Goal: Task Accomplishment & Management: Complete application form

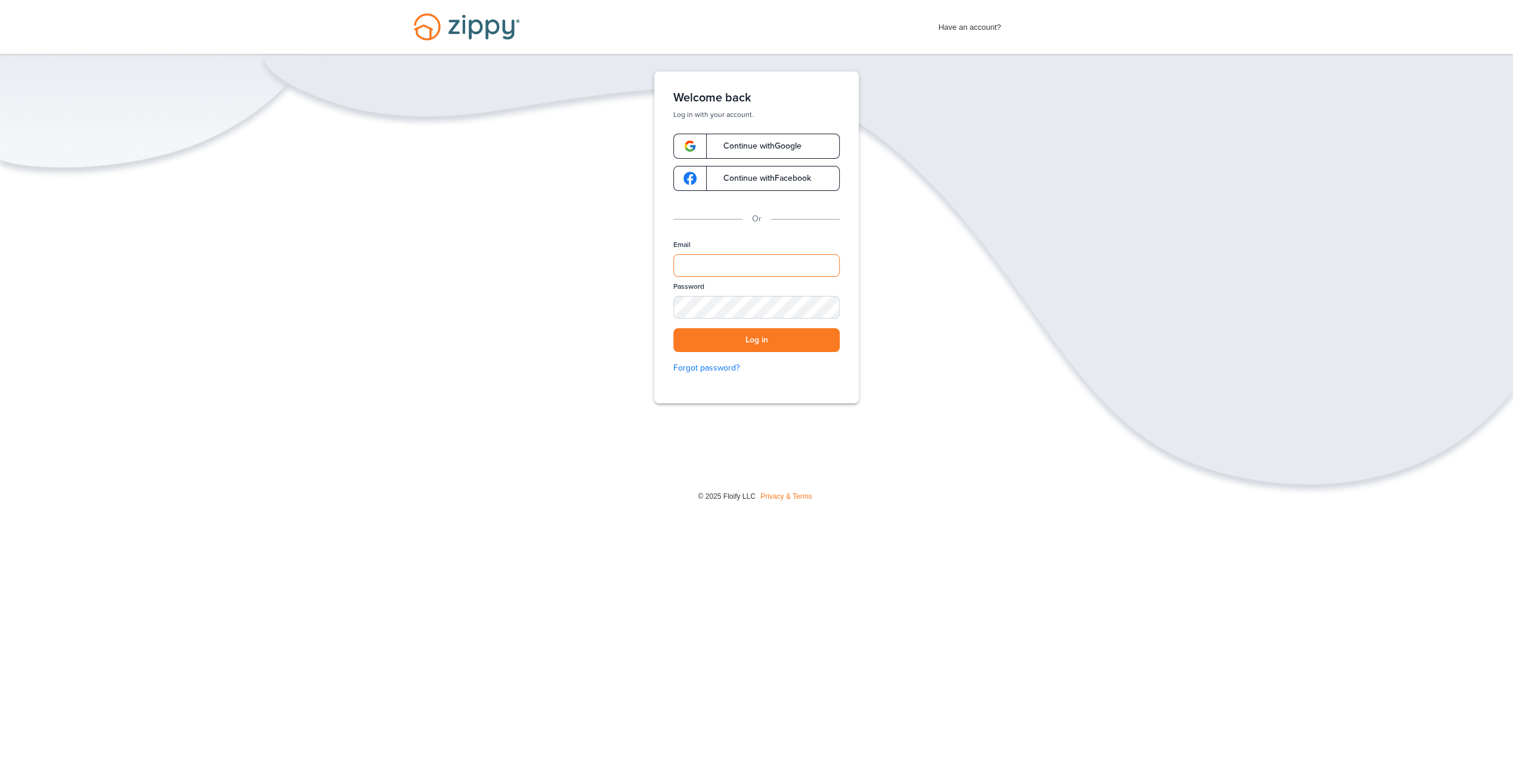
click at [796, 262] on input "Email" at bounding box center [756, 265] width 167 height 23
type input "**********"
click at [673, 328] on button "Log in" at bounding box center [756, 340] width 167 height 24
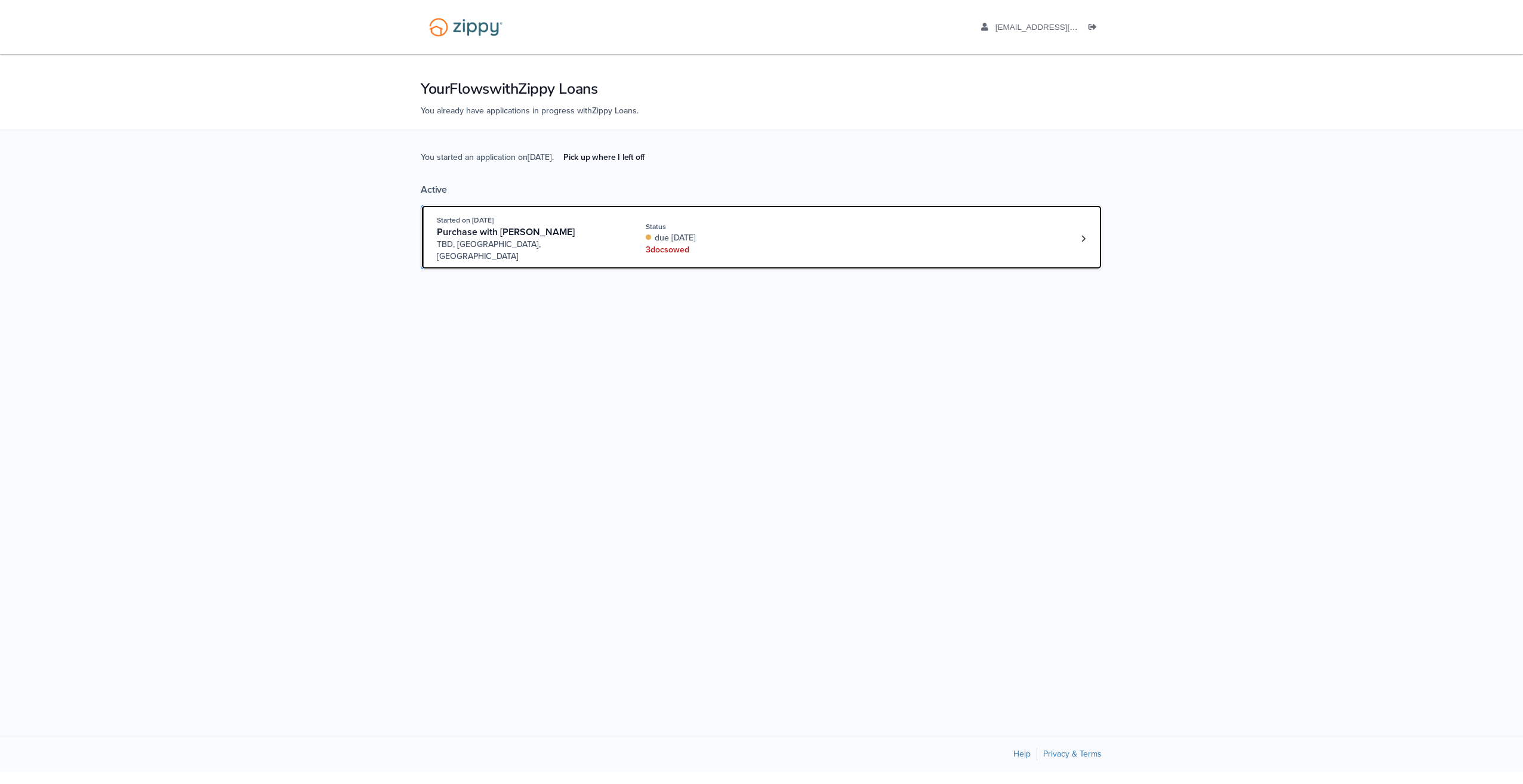
click at [688, 232] on div "due today" at bounding box center [725, 237] width 160 height 12
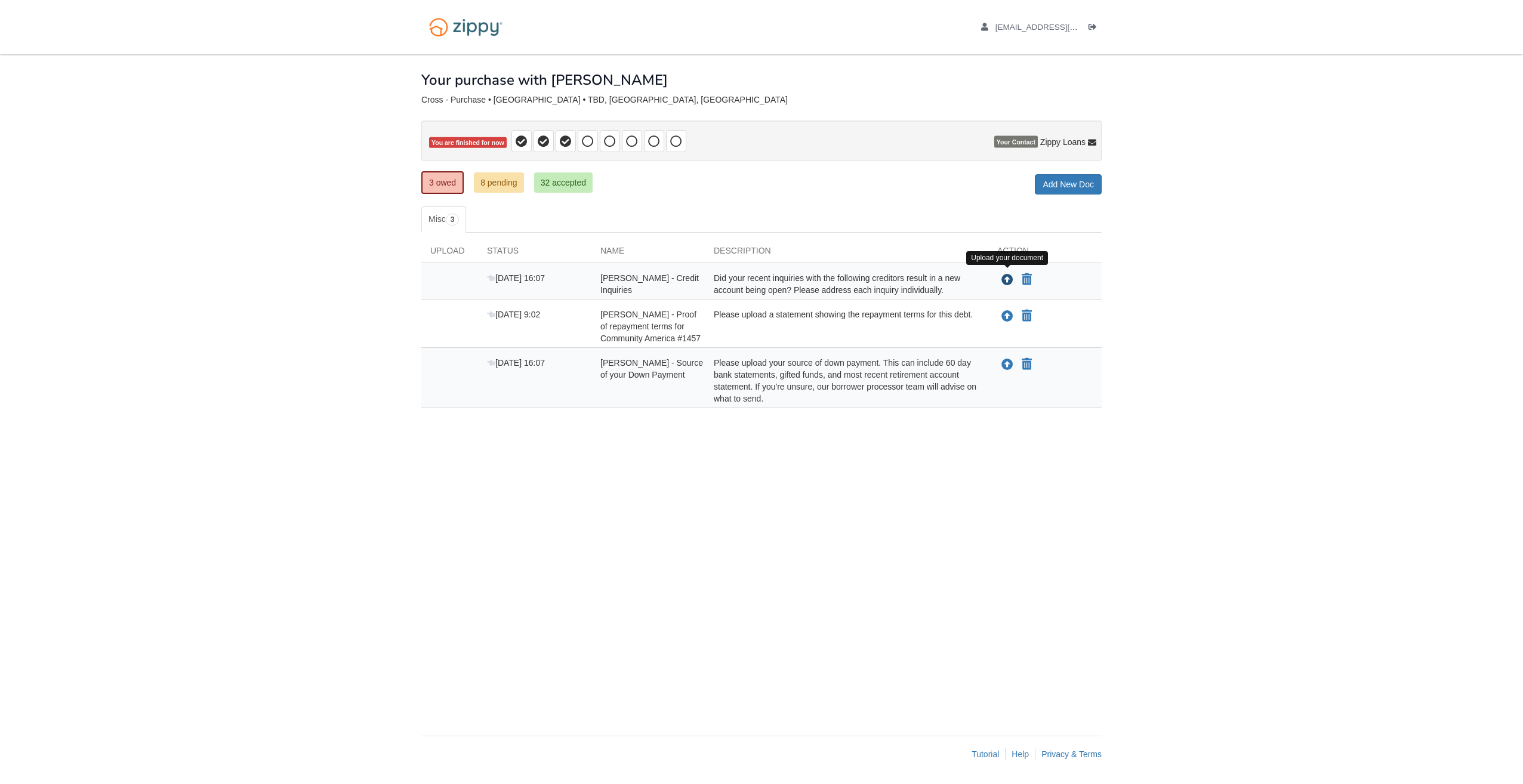
click at [1005, 279] on icon "Upload Robert Cross - Credit Inquiries" at bounding box center [1007, 279] width 12 height 12
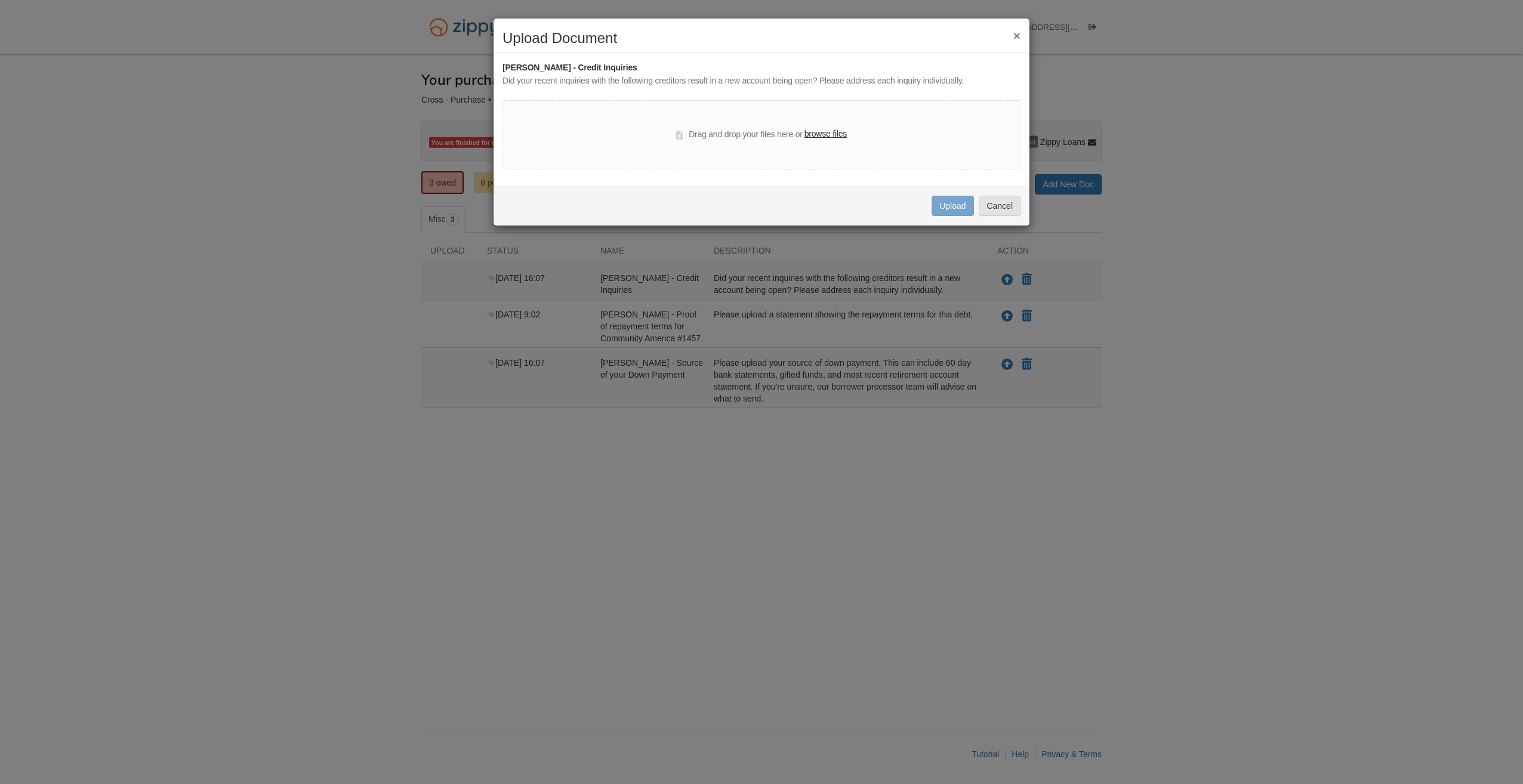
click at [829, 137] on label "browse files" at bounding box center [825, 134] width 42 height 14
click at [0, 0] on input "browse files" at bounding box center [0, 0] width 0 height 0
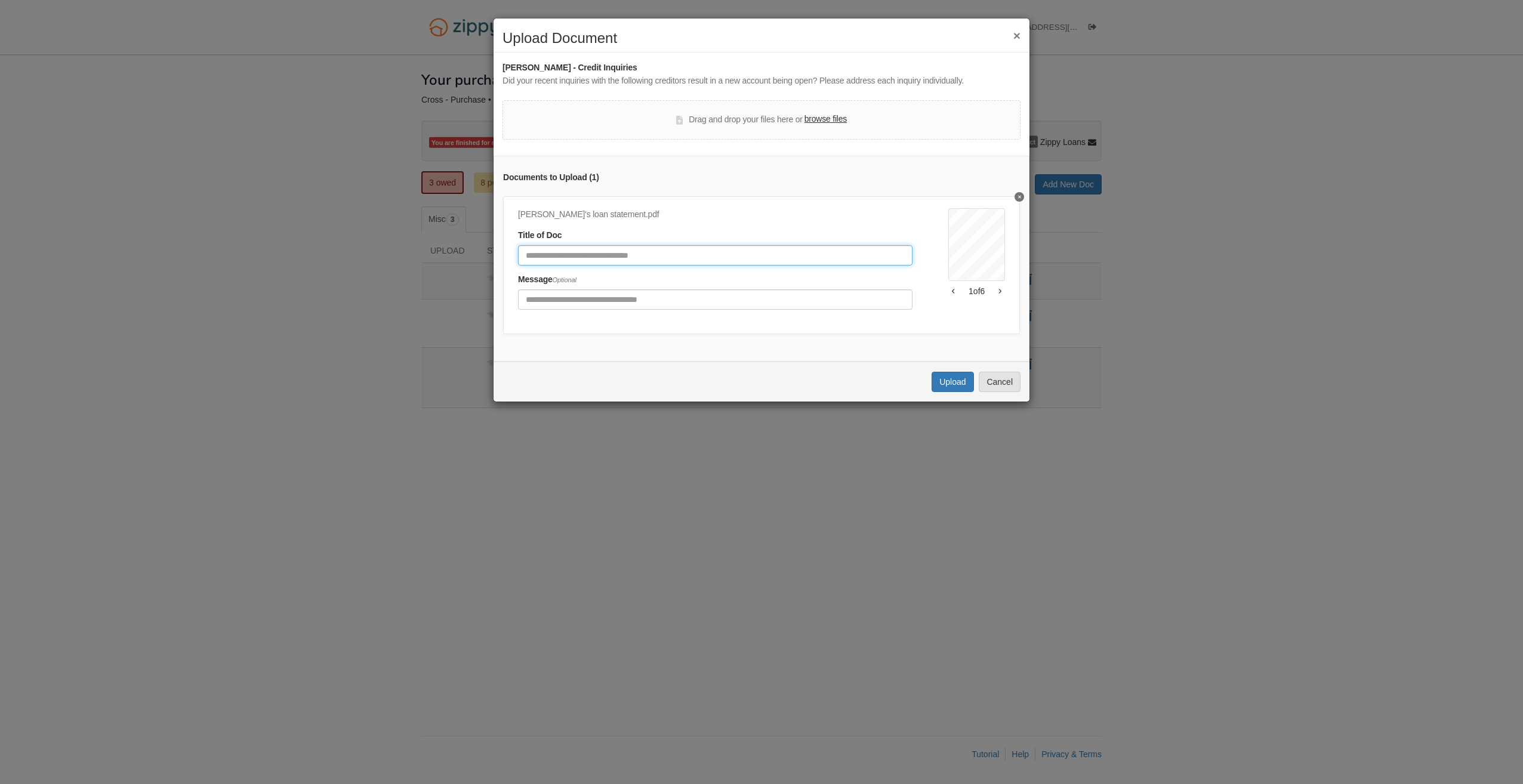
click at [559, 249] on input "Document Title" at bounding box center [716, 255] width 395 height 21
type input "**********"
click at [965, 392] on button "Upload" at bounding box center [952, 381] width 41 height 21
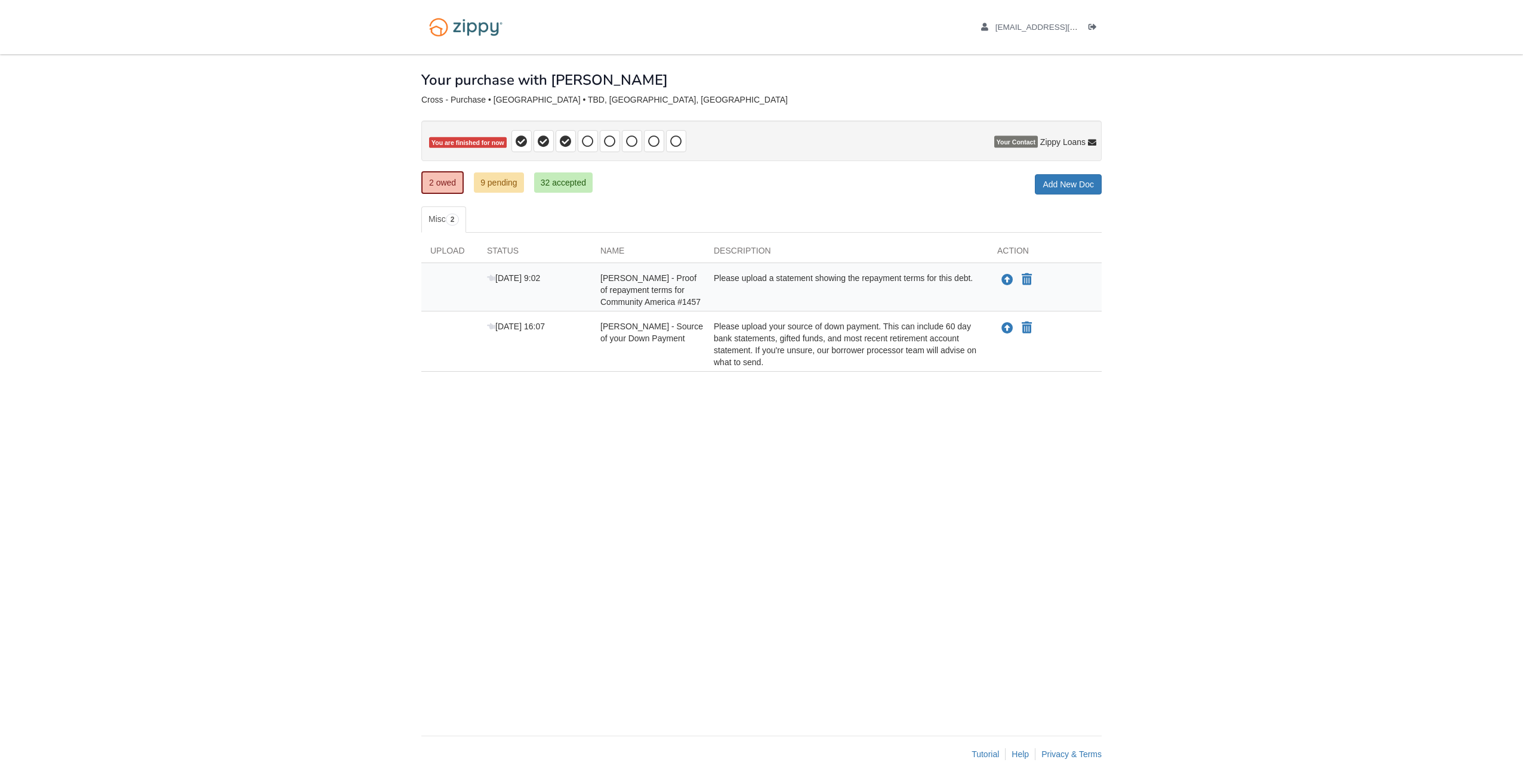
click at [828, 278] on div "Please upload a statement showing the repayment terms for this debt." at bounding box center [847, 290] width 283 height 36
drag, startPoint x: 828, startPoint y: 278, endPoint x: 816, endPoint y: 288, distance: 15.6
click at [816, 288] on div "Please upload a statement showing the repayment terms for this debt." at bounding box center [847, 290] width 283 height 36
click at [827, 251] on div "Description" at bounding box center [847, 253] width 283 height 18
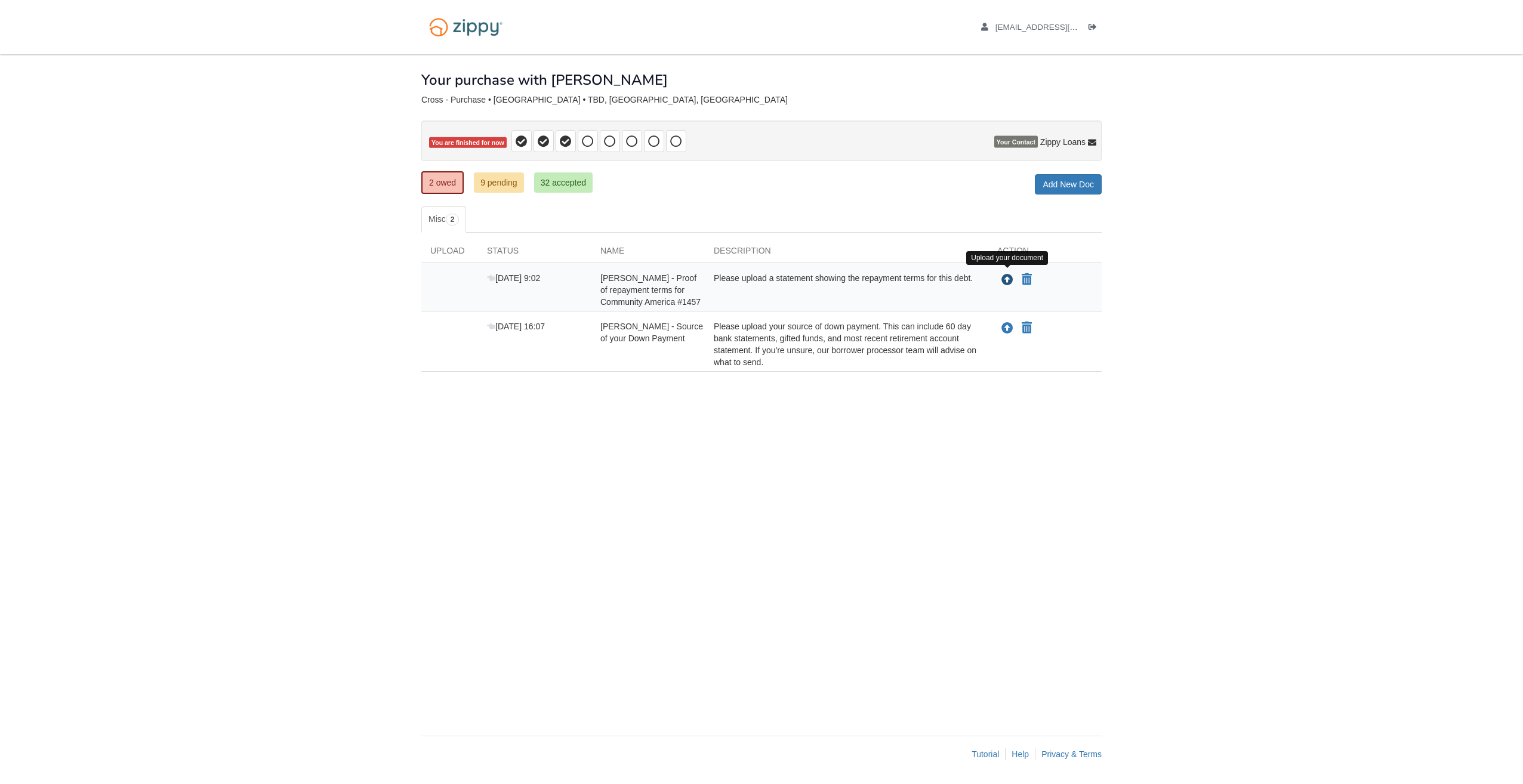
click at [1005, 280] on icon "Upload Robert Cross - Proof of repayment terms for Community America #1457" at bounding box center [1007, 279] width 12 height 12
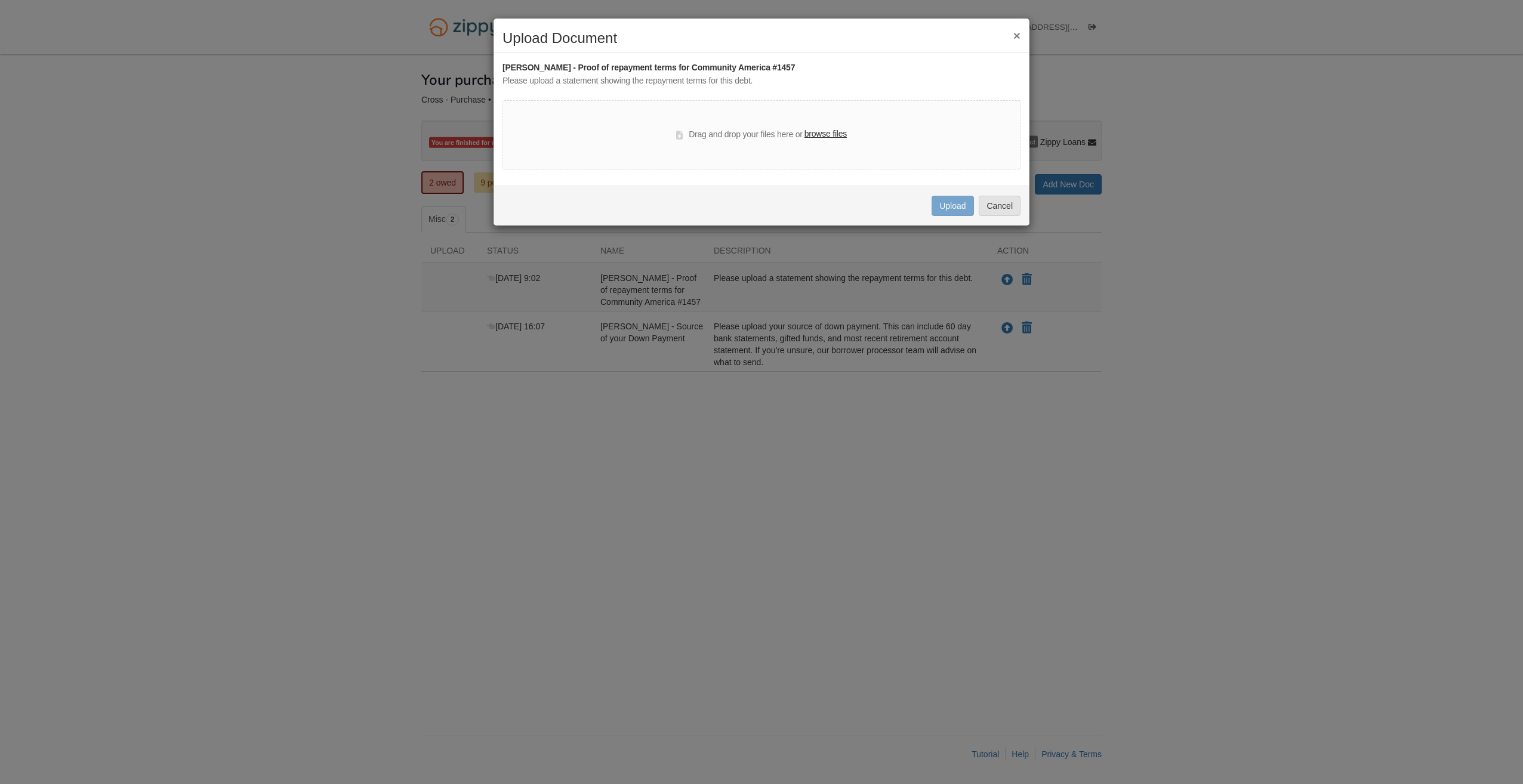
click at [829, 137] on label "browse files" at bounding box center [825, 134] width 42 height 14
click at [0, 0] on input "browse files" at bounding box center [0, 0] width 0 height 0
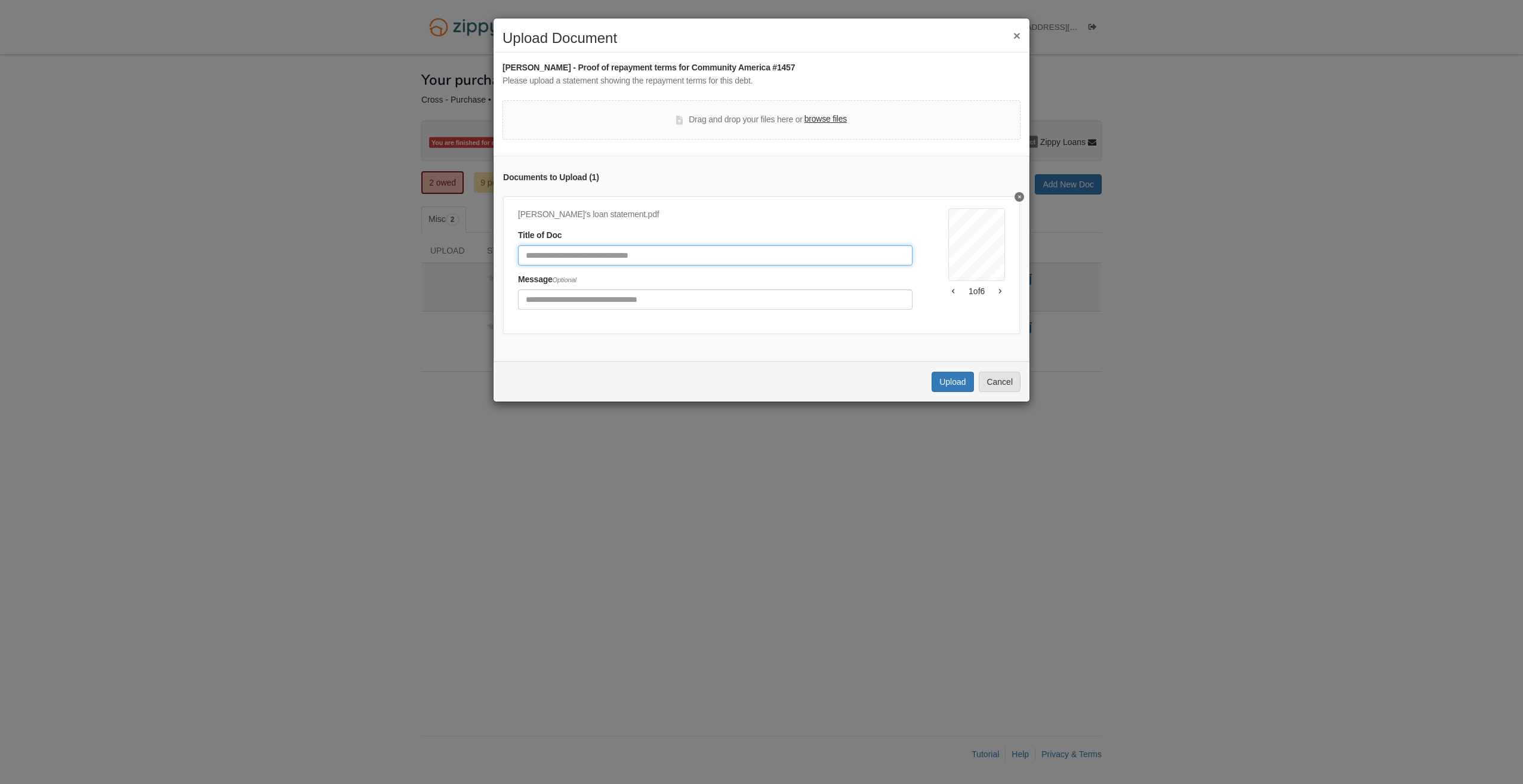
click at [563, 258] on input "Document Title" at bounding box center [716, 255] width 395 height 21
type input "**********"
click at [959, 391] on button "Upload" at bounding box center [952, 381] width 41 height 21
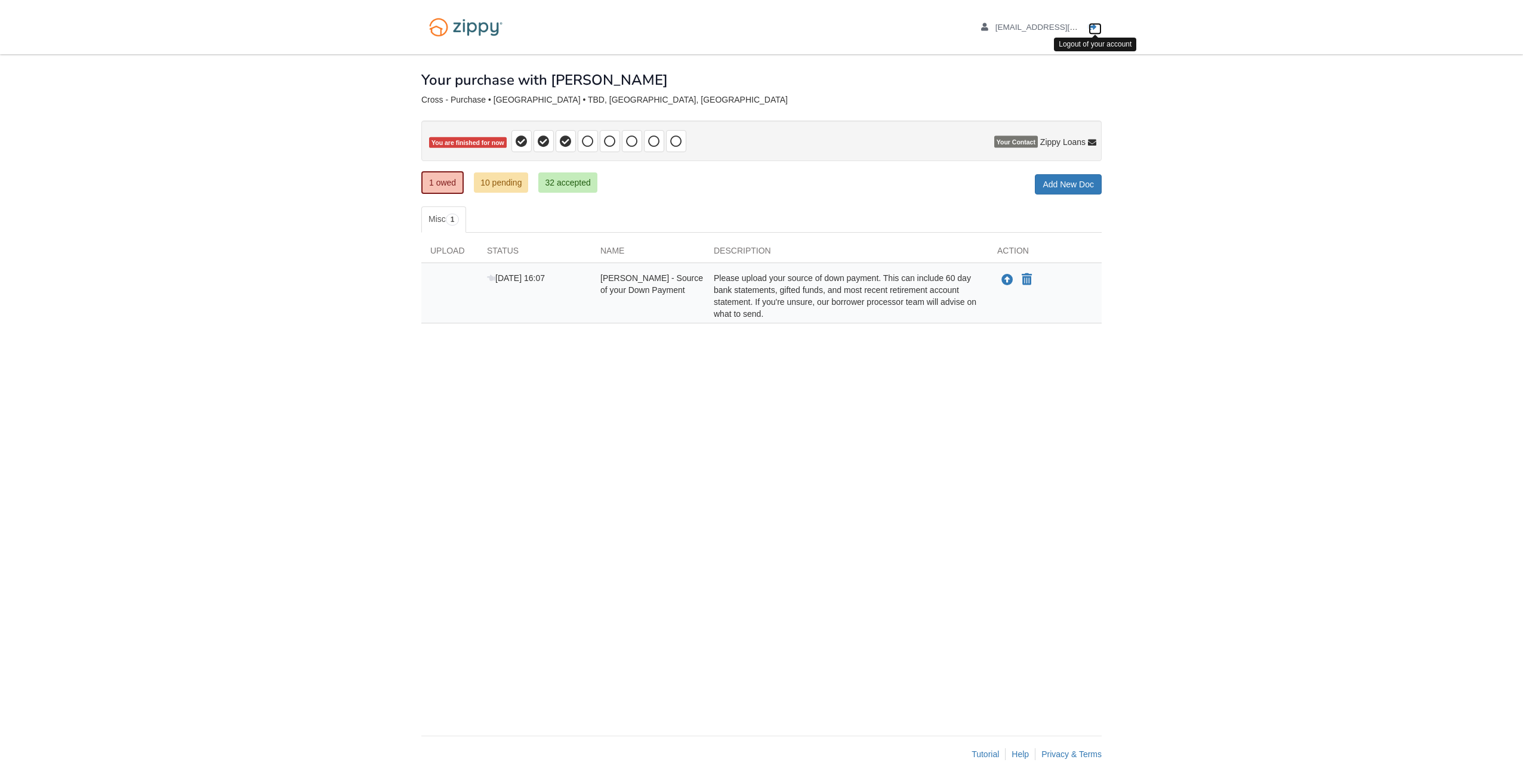
click at [1096, 26] on icon "Log out" at bounding box center [1092, 27] width 8 height 8
